Goal: Check status

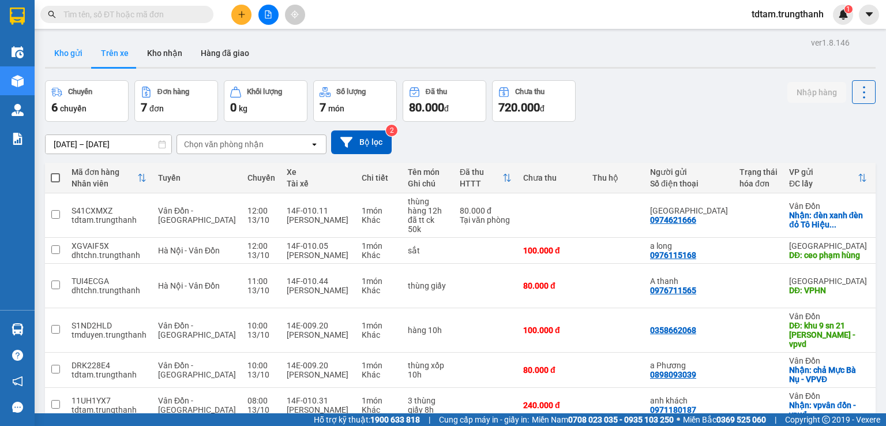
click at [70, 44] on button "Kho gửi" at bounding box center [68, 53] width 47 height 28
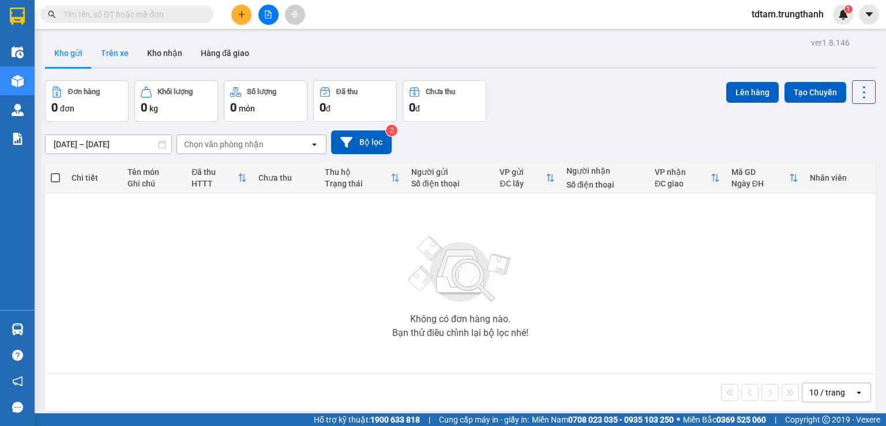
drag, startPoint x: 109, startPoint y: 50, endPoint x: 114, endPoint y: 52, distance: 5.9
click at [112, 50] on button "Trên xe" at bounding box center [115, 53] width 46 height 28
click at [114, 51] on button "Trên xe" at bounding box center [115, 53] width 46 height 28
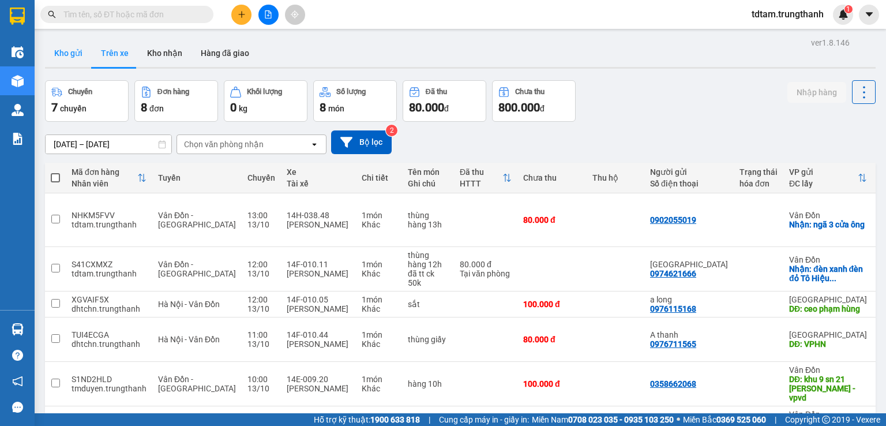
click at [62, 52] on button "Kho gửi" at bounding box center [68, 53] width 47 height 28
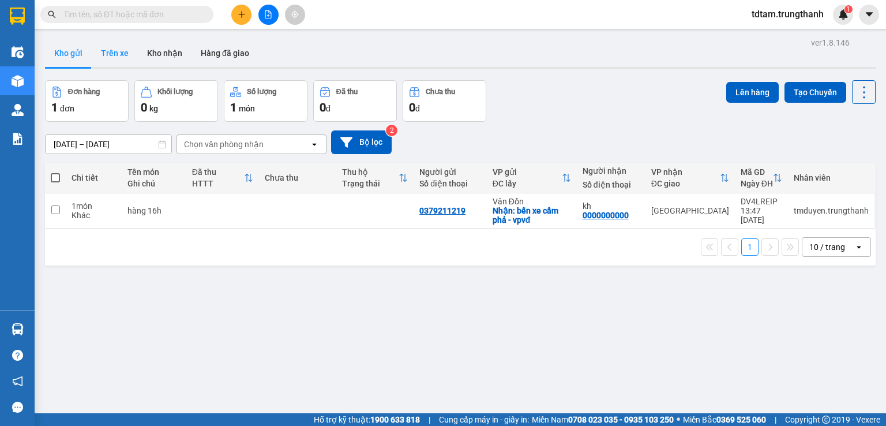
click at [107, 62] on button "Trên xe" at bounding box center [115, 53] width 46 height 28
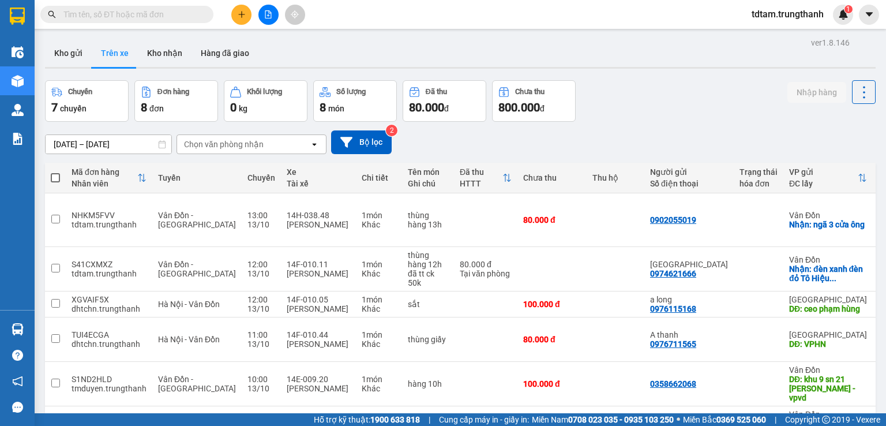
click at [107, 144] on input "[DATE] – [DATE]" at bounding box center [109, 144] width 126 height 18
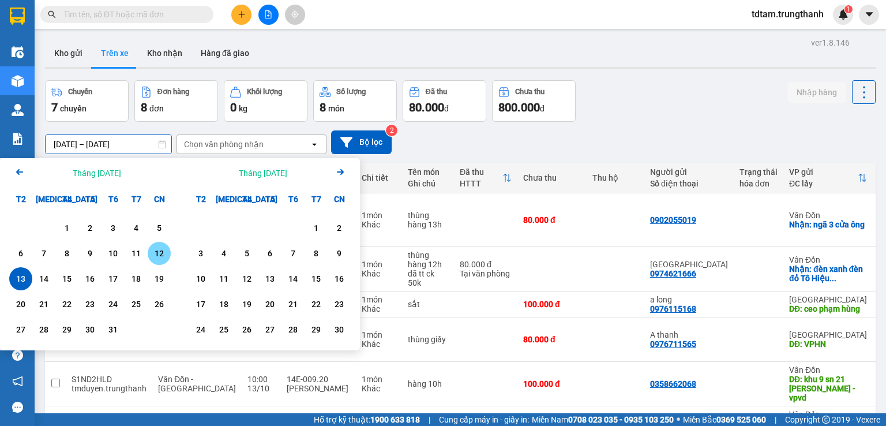
click at [162, 250] on div "12" at bounding box center [159, 253] width 16 height 14
click at [121, 146] on input "12/10/2025 – / /" at bounding box center [109, 144] width 126 height 18
click at [160, 246] on div "12" at bounding box center [159, 253] width 16 height 14
type input "12/10/2025 – 12/10/2025"
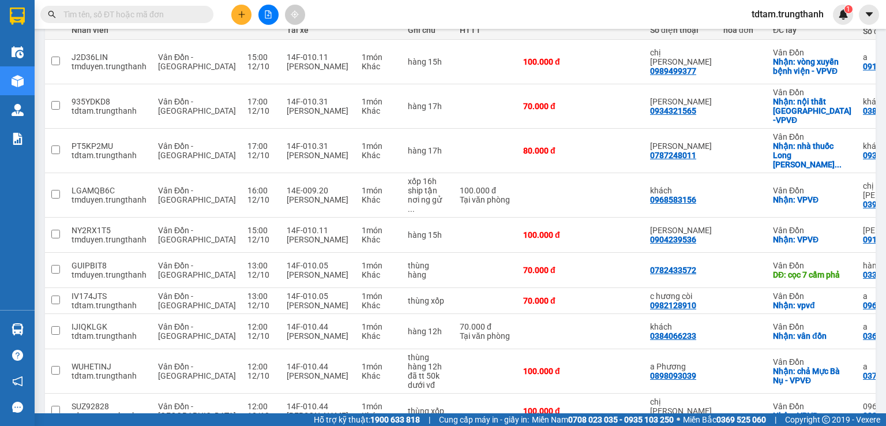
scroll to position [182, 0]
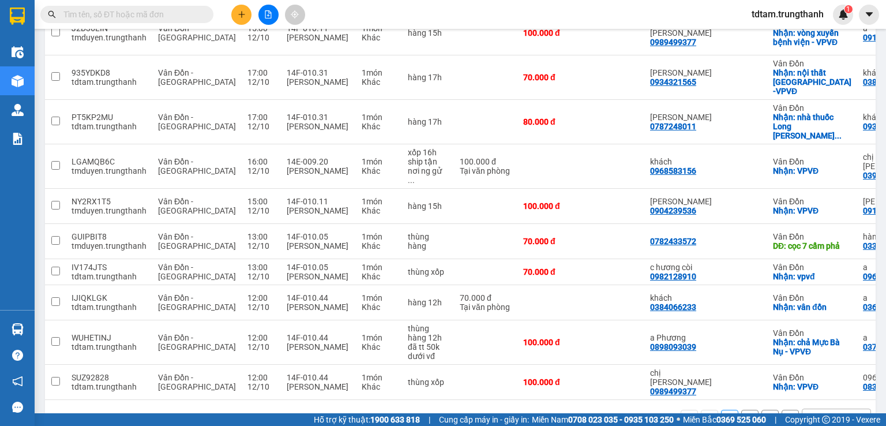
click at [741, 410] on button "2" at bounding box center [749, 418] width 17 height 17
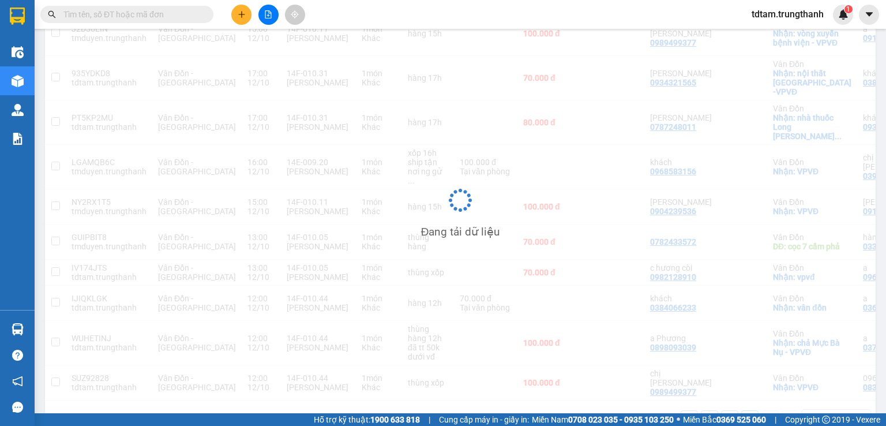
scroll to position [53, 0]
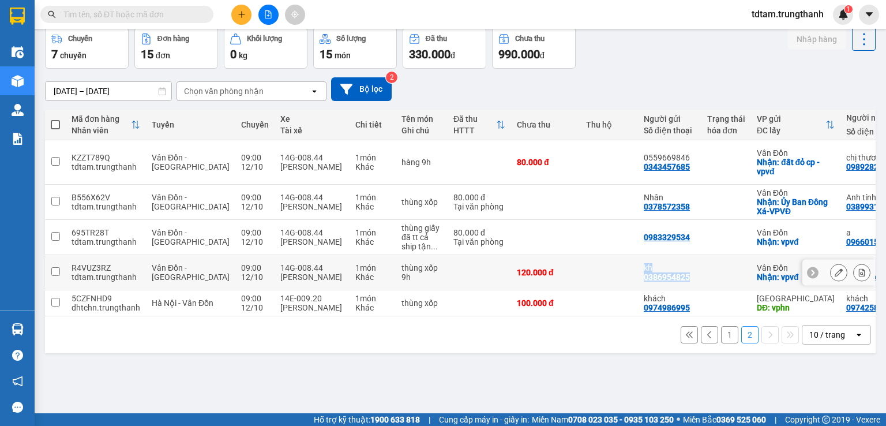
drag, startPoint x: 659, startPoint y: 273, endPoint x: 600, endPoint y: 269, distance: 59.0
click at [600, 269] on tr "R4VUZ3RZ tdtam.trungthanh Vân Đồn - Hà Nội 09:00 12/10 14G-008.44 Phùng Văn Tùn…" at bounding box center [540, 272] width 990 height 35
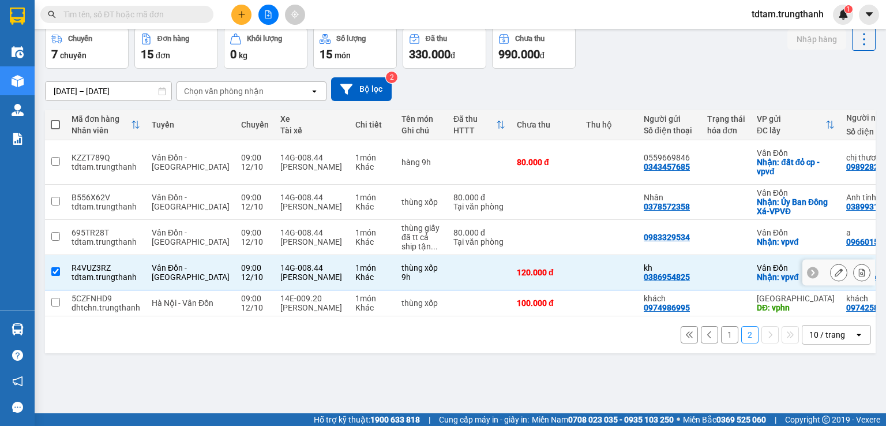
click at [600, 269] on td at bounding box center [609, 272] width 58 height 35
checkbox input "false"
